Goal: Transaction & Acquisition: Purchase product/service

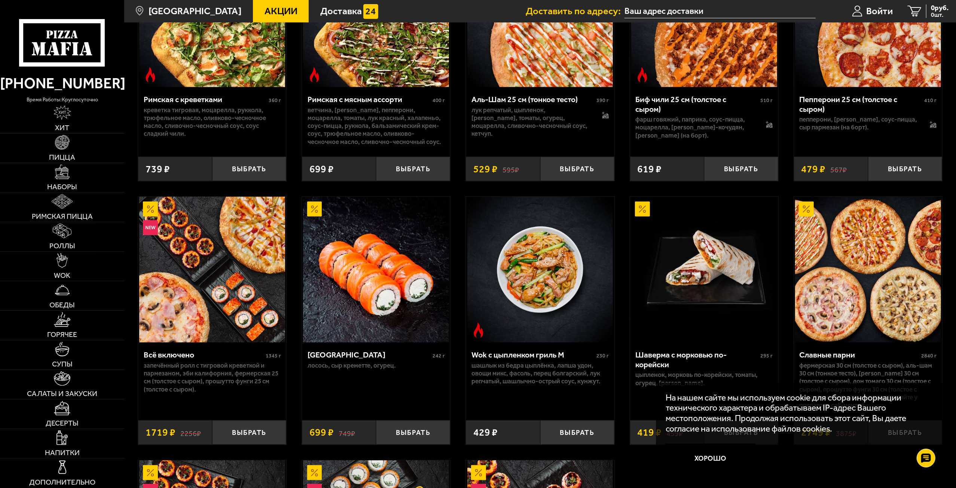
scroll to position [374, 0]
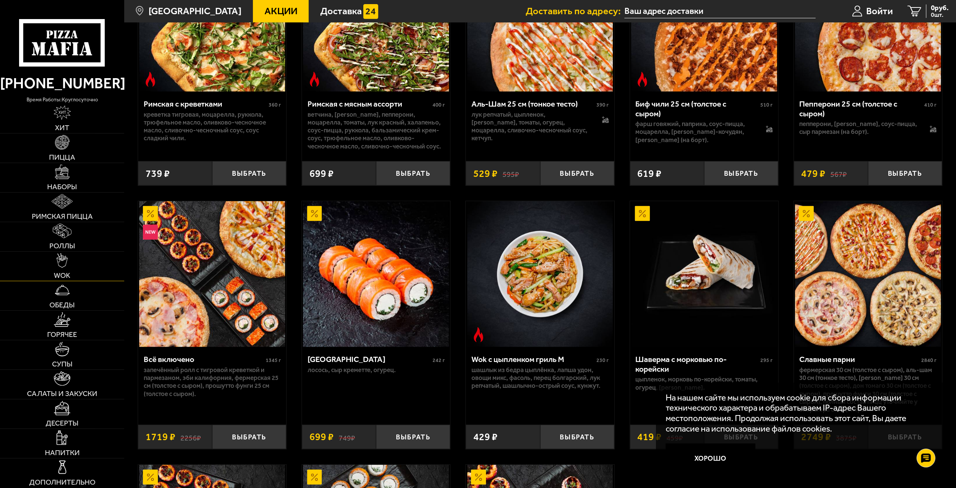
click at [67, 265] on img at bounding box center [63, 260] width 12 height 15
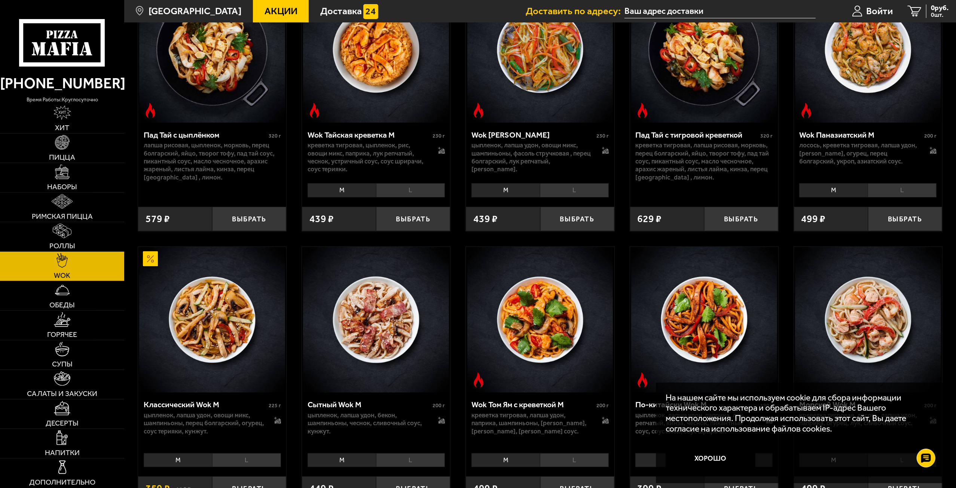
scroll to position [112, 0]
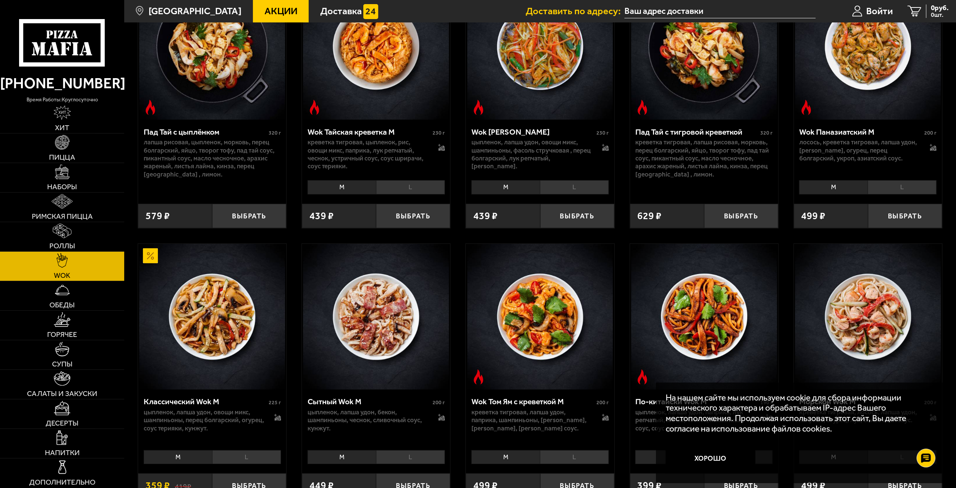
click at [239, 459] on li "L" at bounding box center [246, 458] width 69 height 14
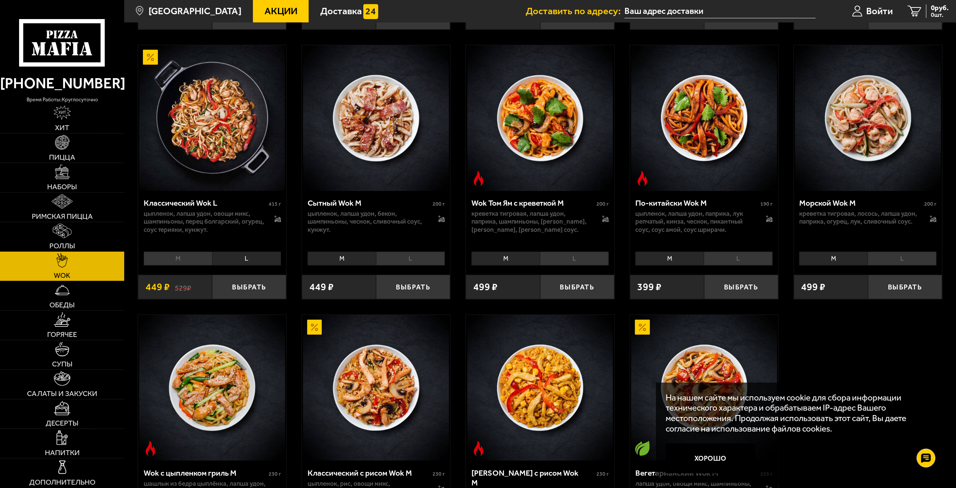
scroll to position [299, 0]
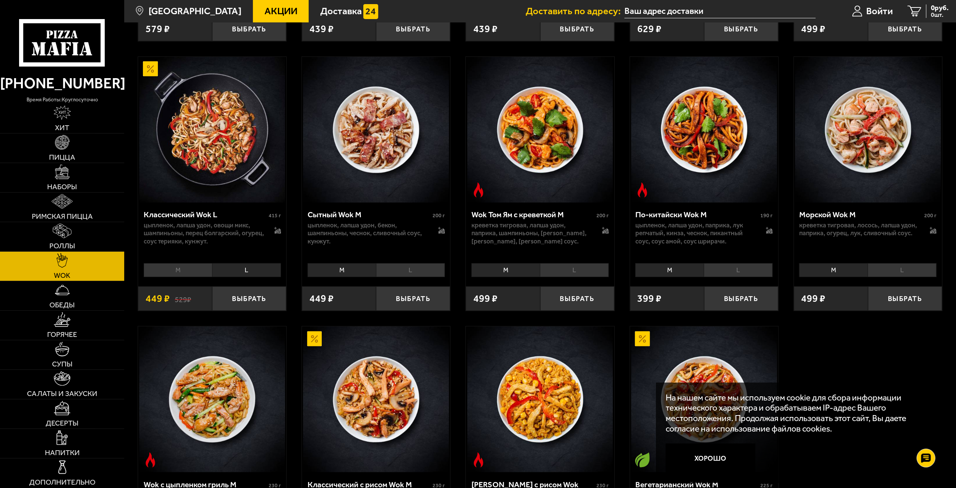
click at [883, 273] on li "L" at bounding box center [902, 270] width 69 height 14
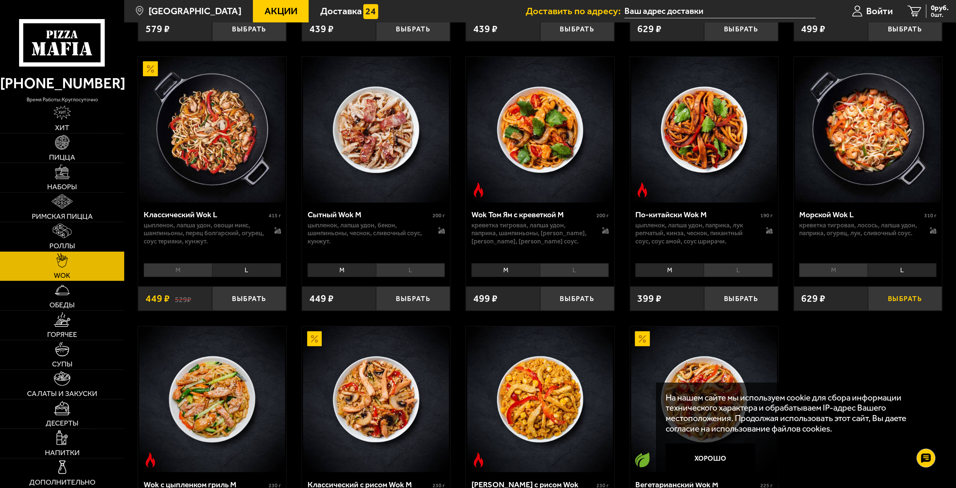
click at [899, 297] on button "Выбрать" at bounding box center [905, 299] width 74 height 24
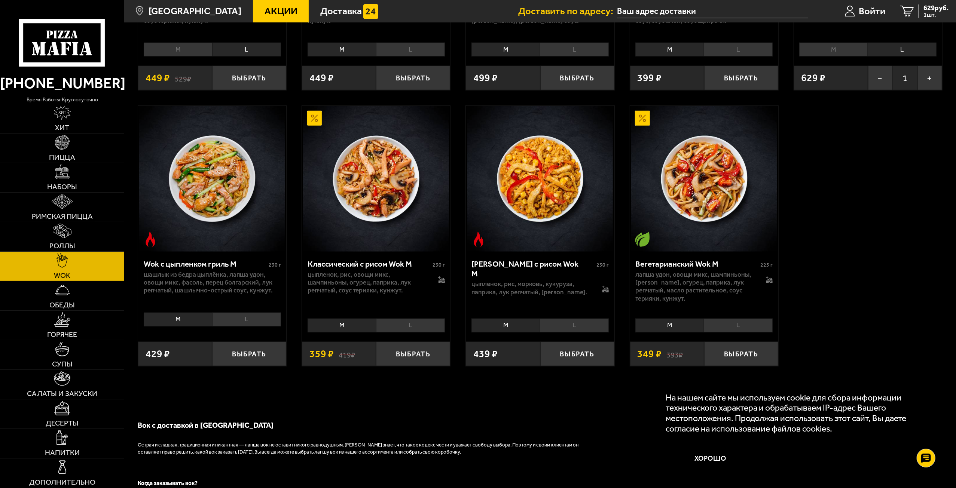
scroll to position [524, 0]
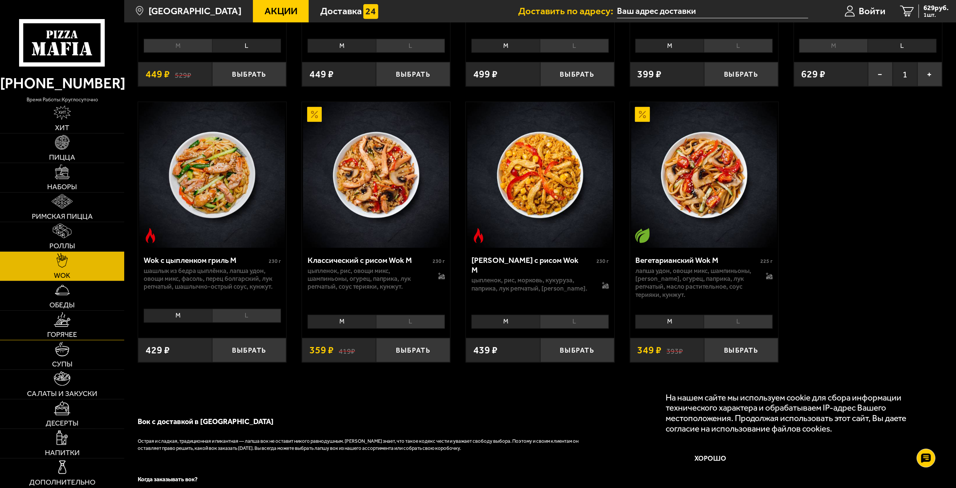
click at [71, 328] on link "Горячее" at bounding box center [62, 325] width 124 height 29
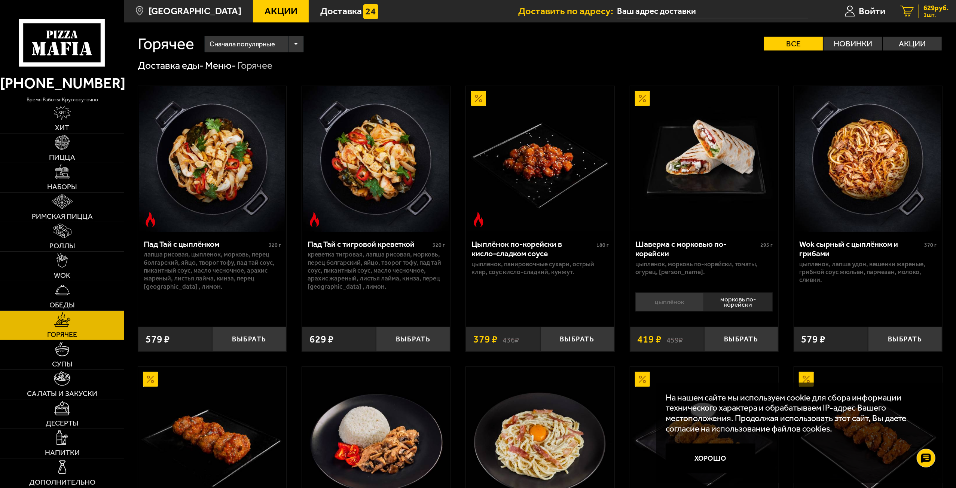
click at [926, 12] on span "1 шт." at bounding box center [935, 15] width 25 height 6
